Goal: Transaction & Acquisition: Download file/media

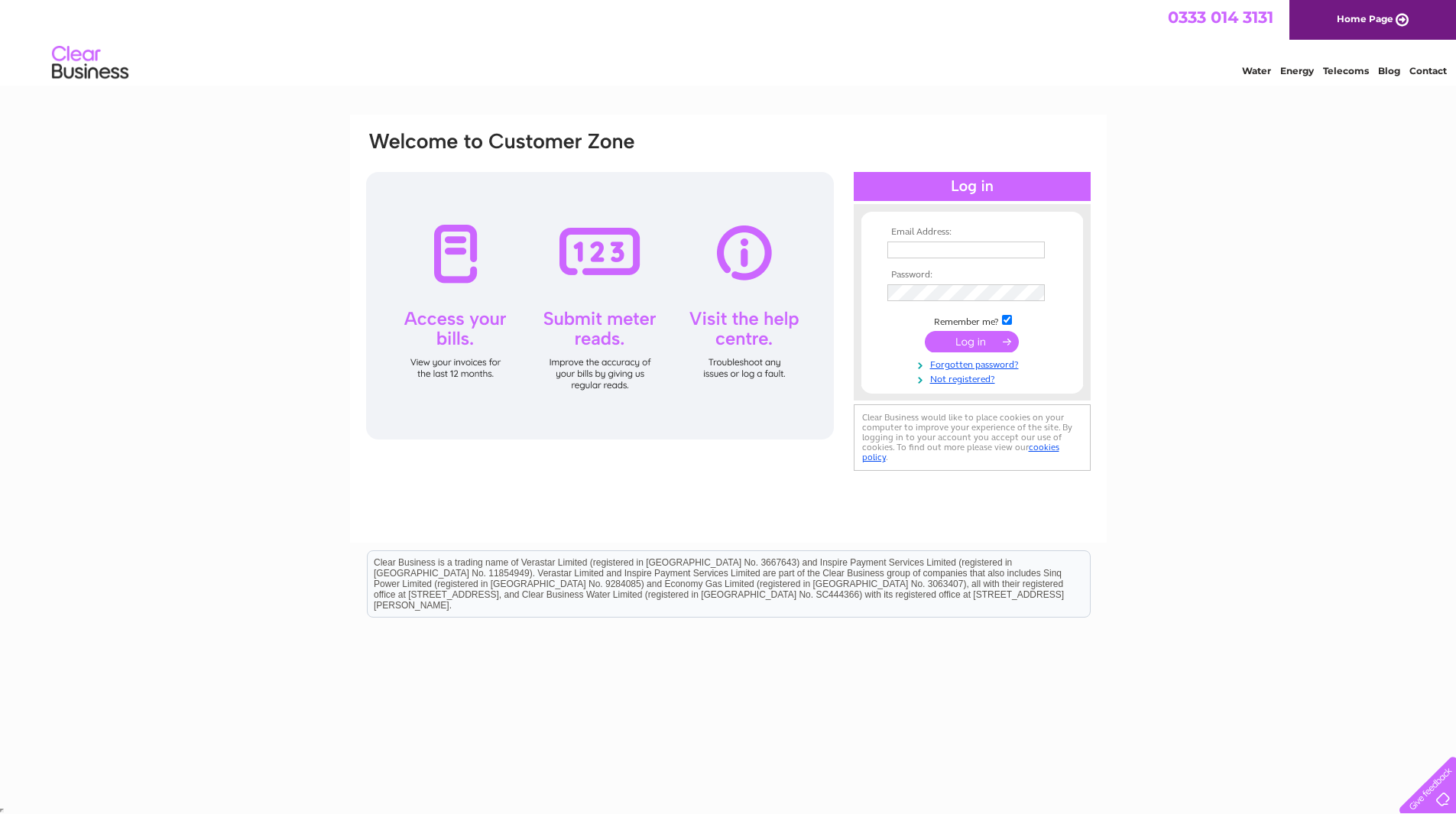
click at [1004, 250] on input "text" at bounding box center [966, 250] width 157 height 17
type input "[EMAIL_ADDRESS][DOMAIN_NAME]"
click at [924, 332] on input "submit" at bounding box center [971, 342] width 94 height 21
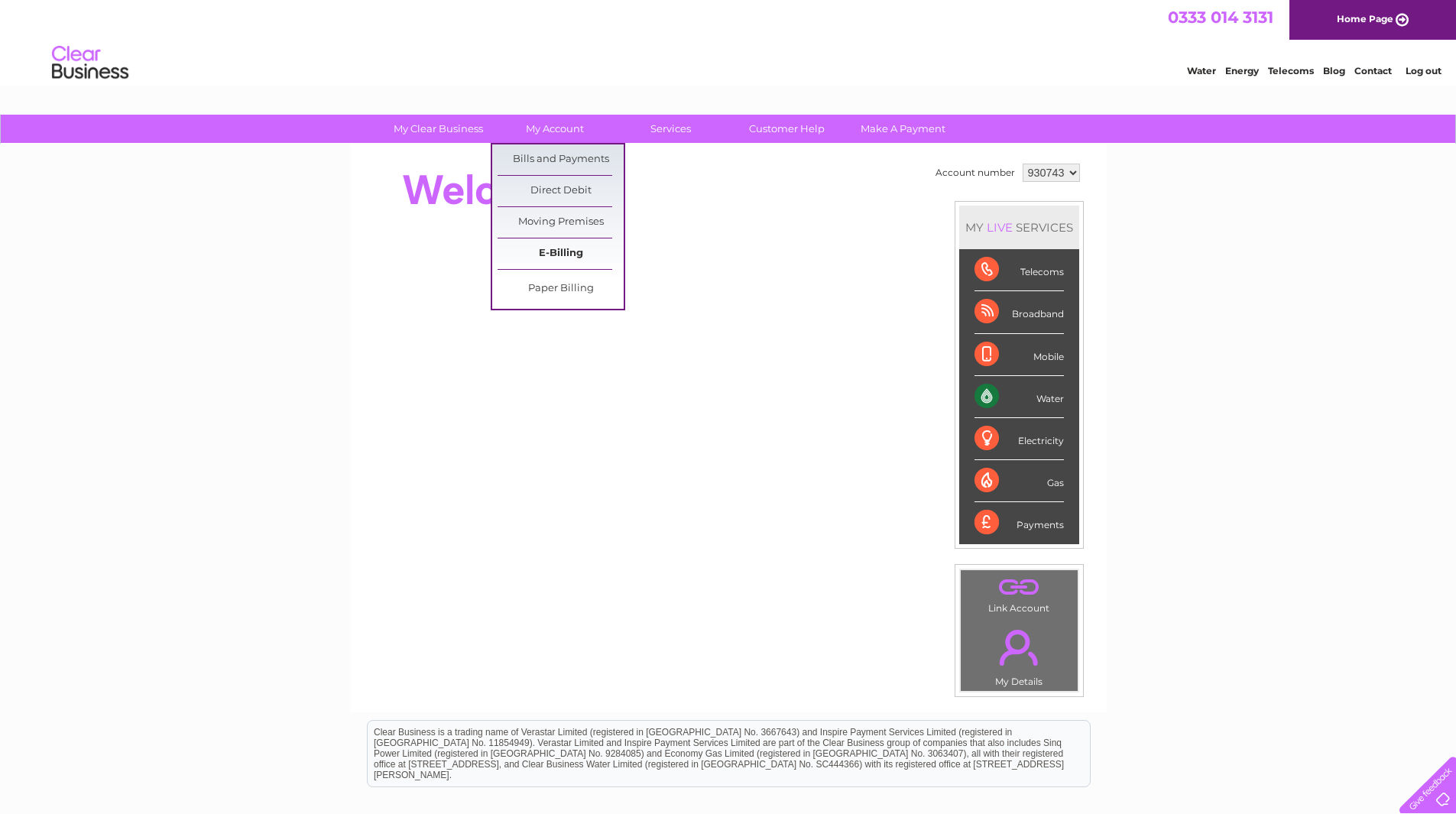
click at [565, 253] on link "E-Billing" at bounding box center [560, 253] width 126 height 30
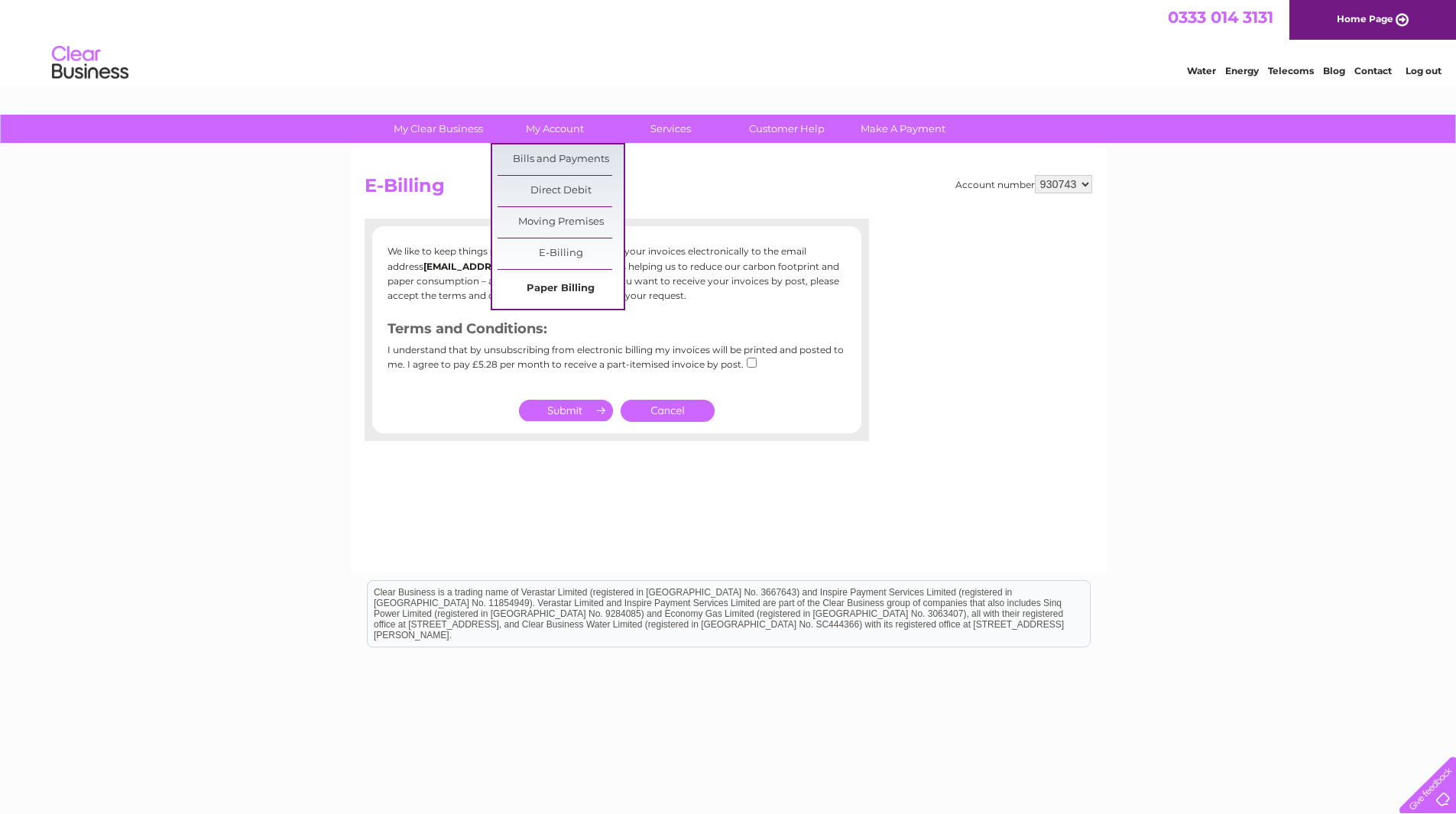
click at [553, 286] on link "Paper Billing" at bounding box center [560, 289] width 126 height 30
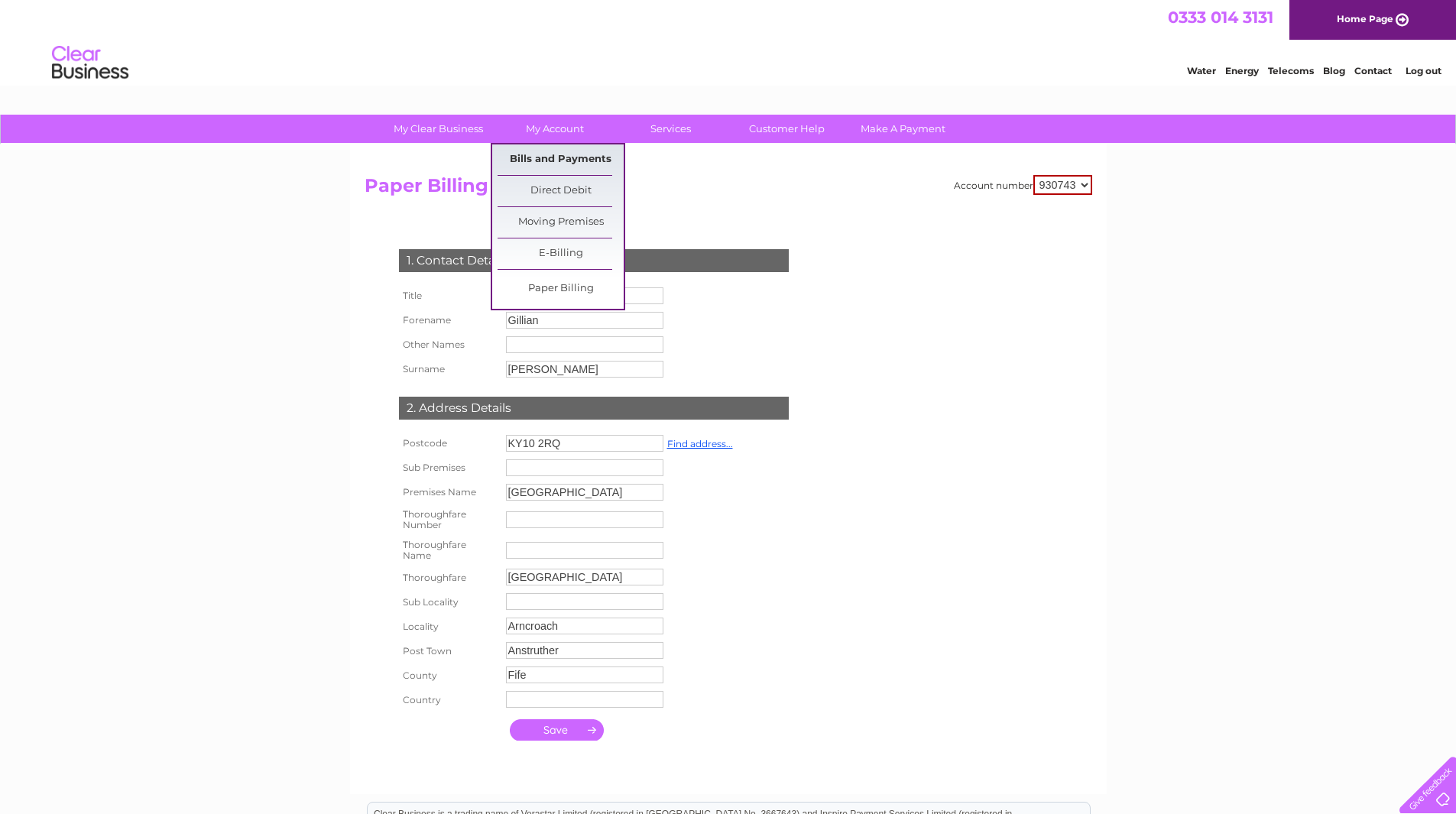
click at [561, 155] on link "Bills and Payments" at bounding box center [560, 160] width 126 height 30
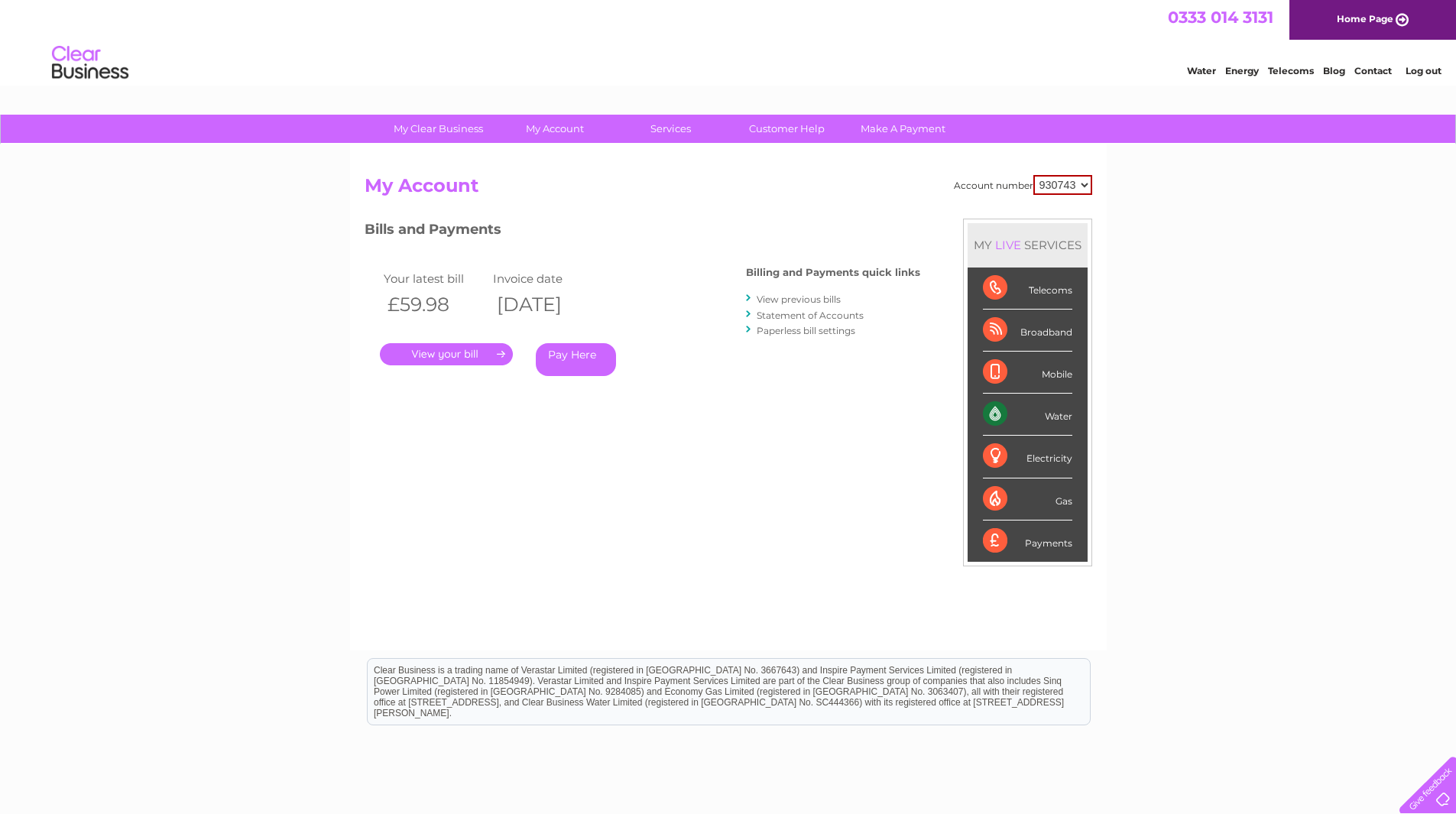
click at [695, 415] on div "Bills and Payments Billing and Payments quick links View previous bills Stateme…" at bounding box center [642, 319] width 556 height 202
click at [453, 355] on link "." at bounding box center [446, 354] width 133 height 22
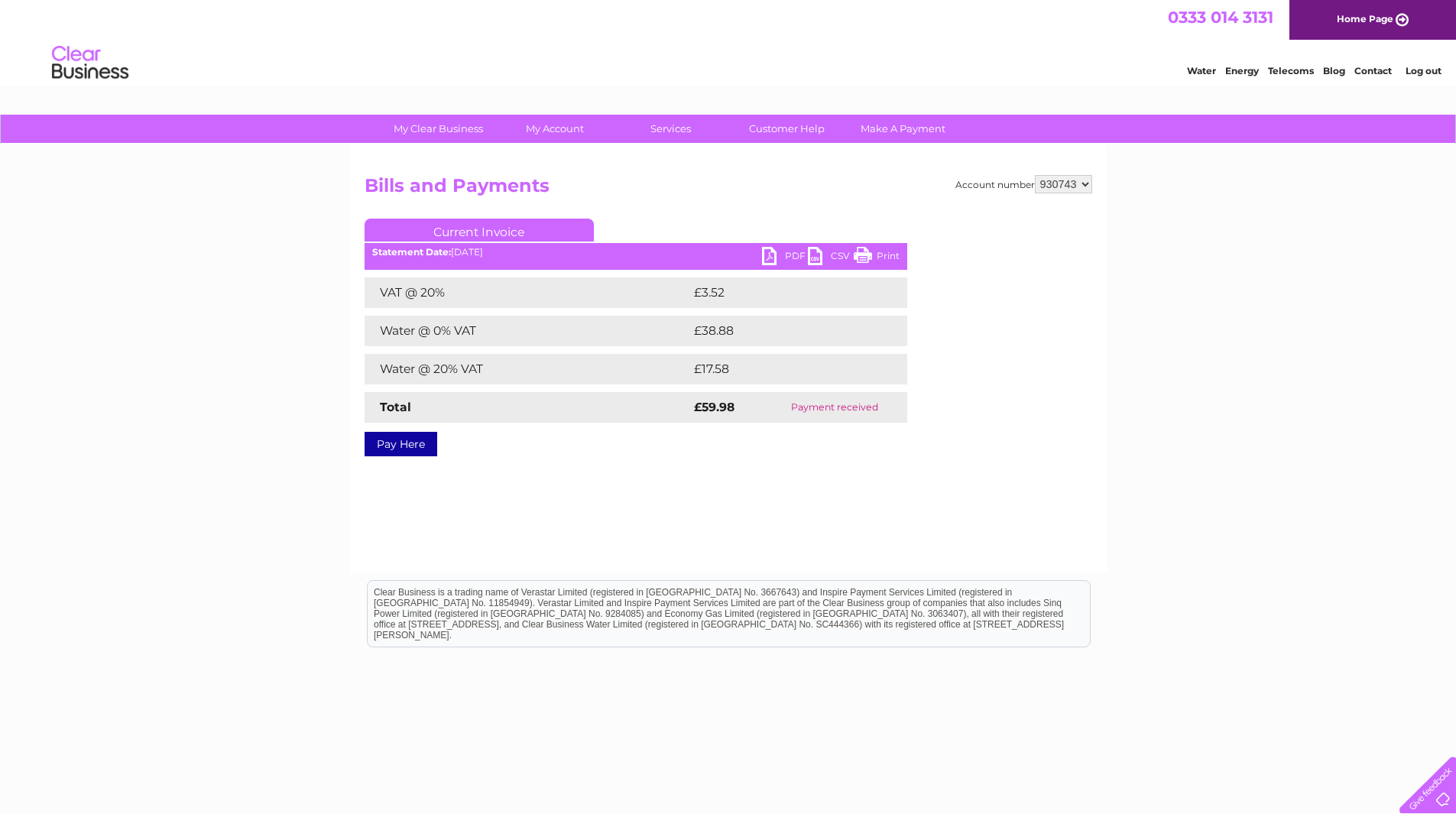
click at [770, 253] on link "PDF" at bounding box center [784, 258] width 46 height 22
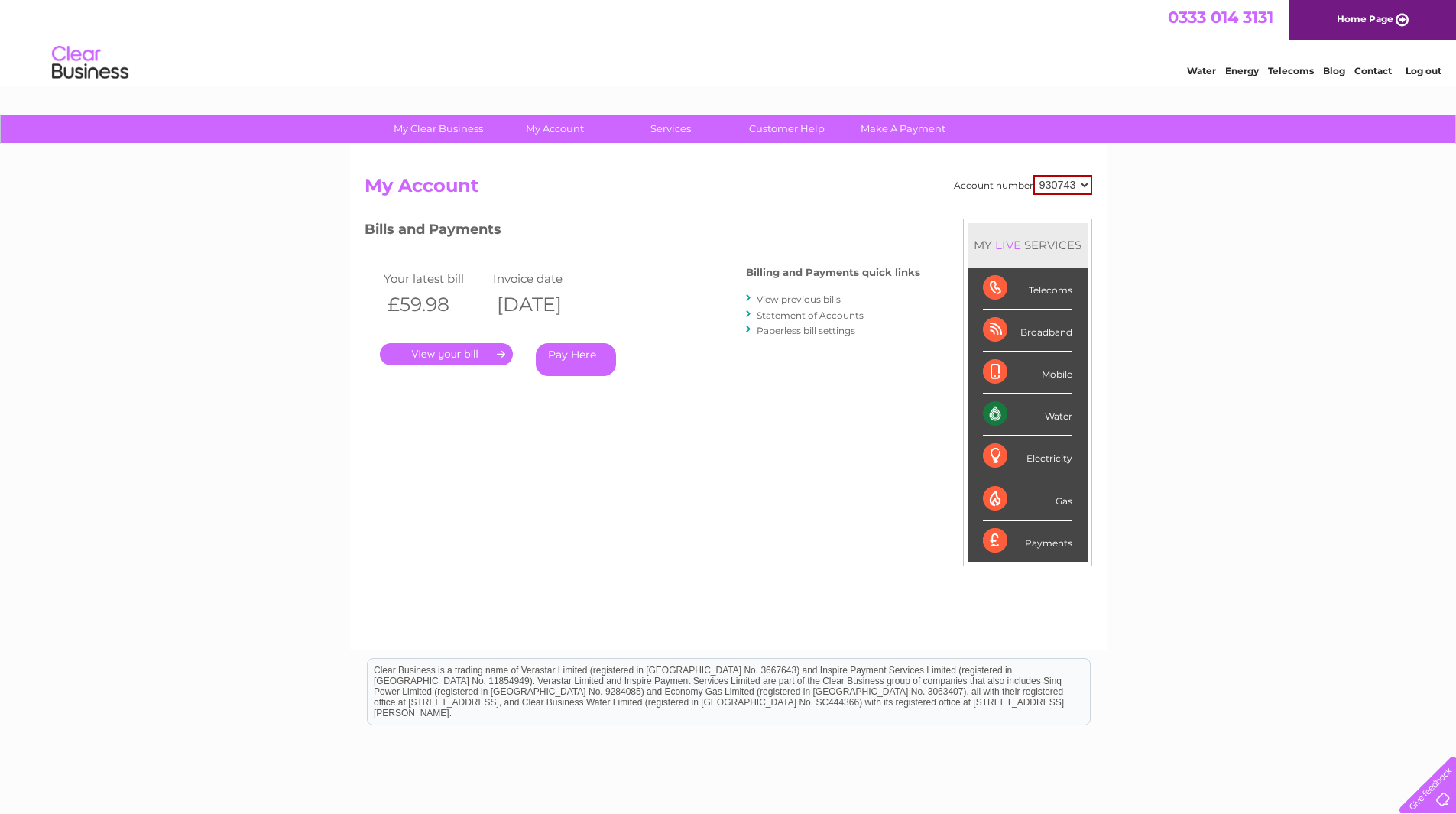
click at [831, 300] on link "View previous bills" at bounding box center [798, 299] width 84 height 12
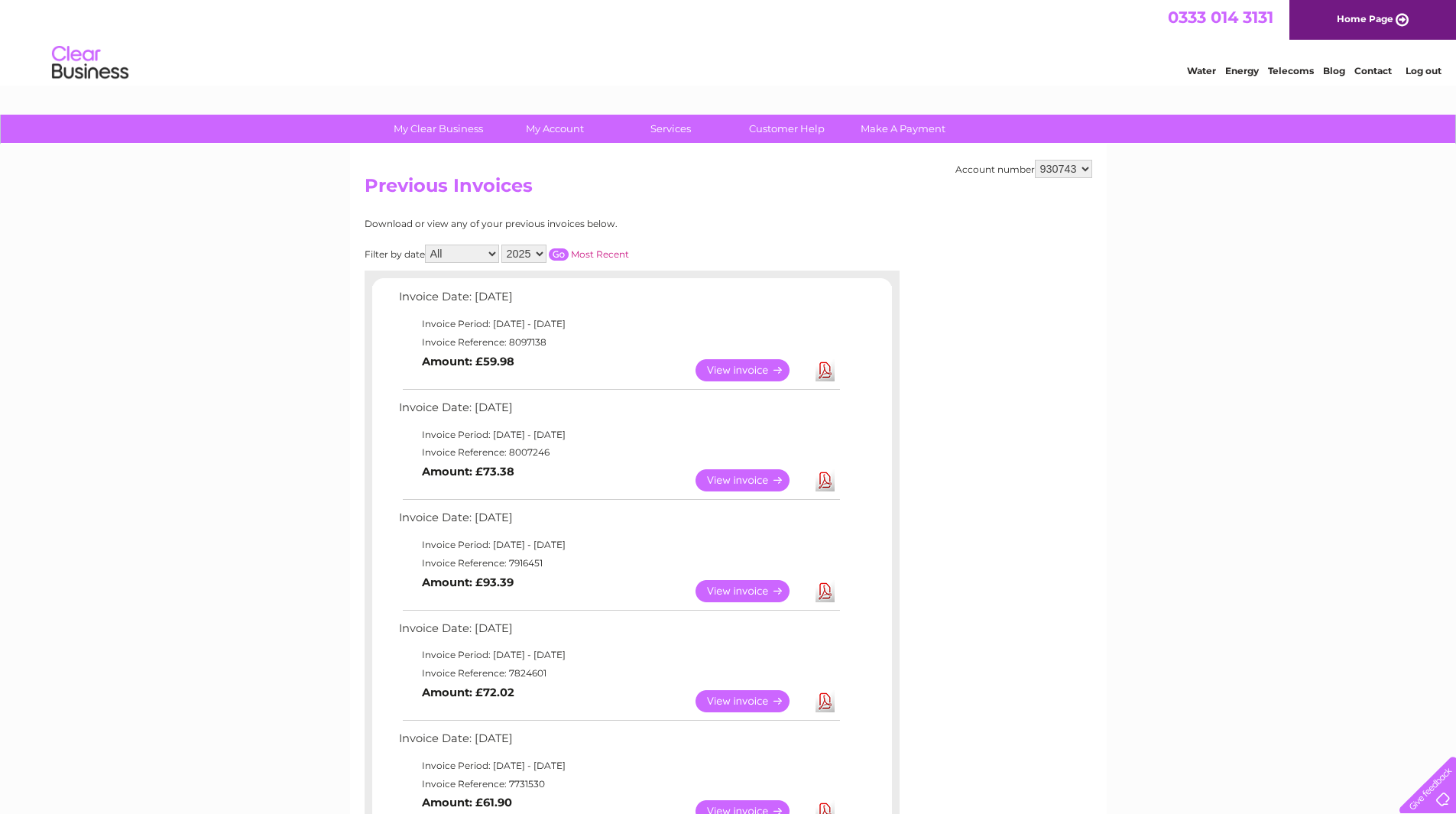
click at [823, 482] on link "Download" at bounding box center [825, 480] width 19 height 22
click at [825, 596] on link "Download" at bounding box center [825, 591] width 19 height 22
